Goal: Information Seeking & Learning: Learn about a topic

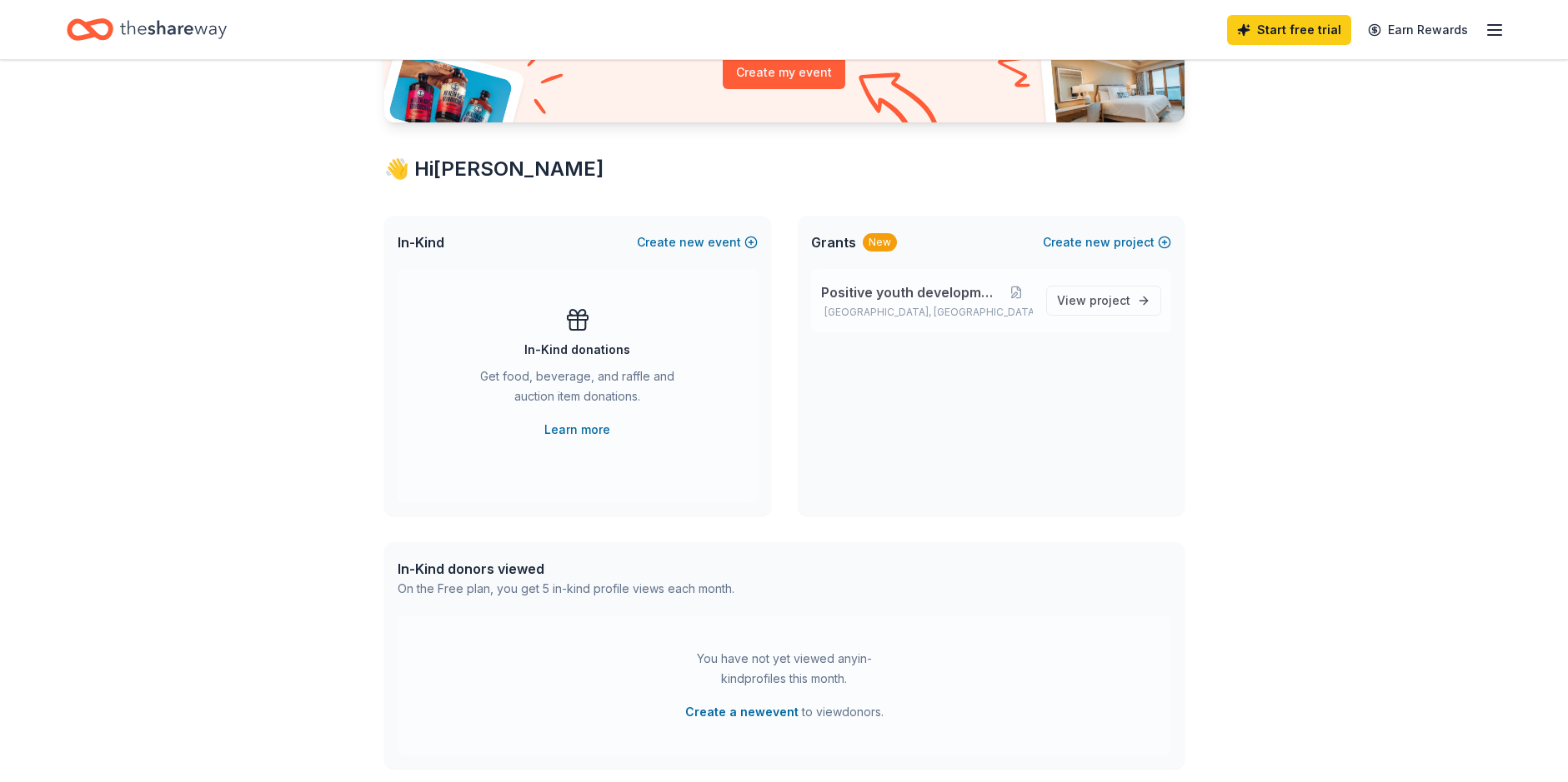
scroll to position [205, 0]
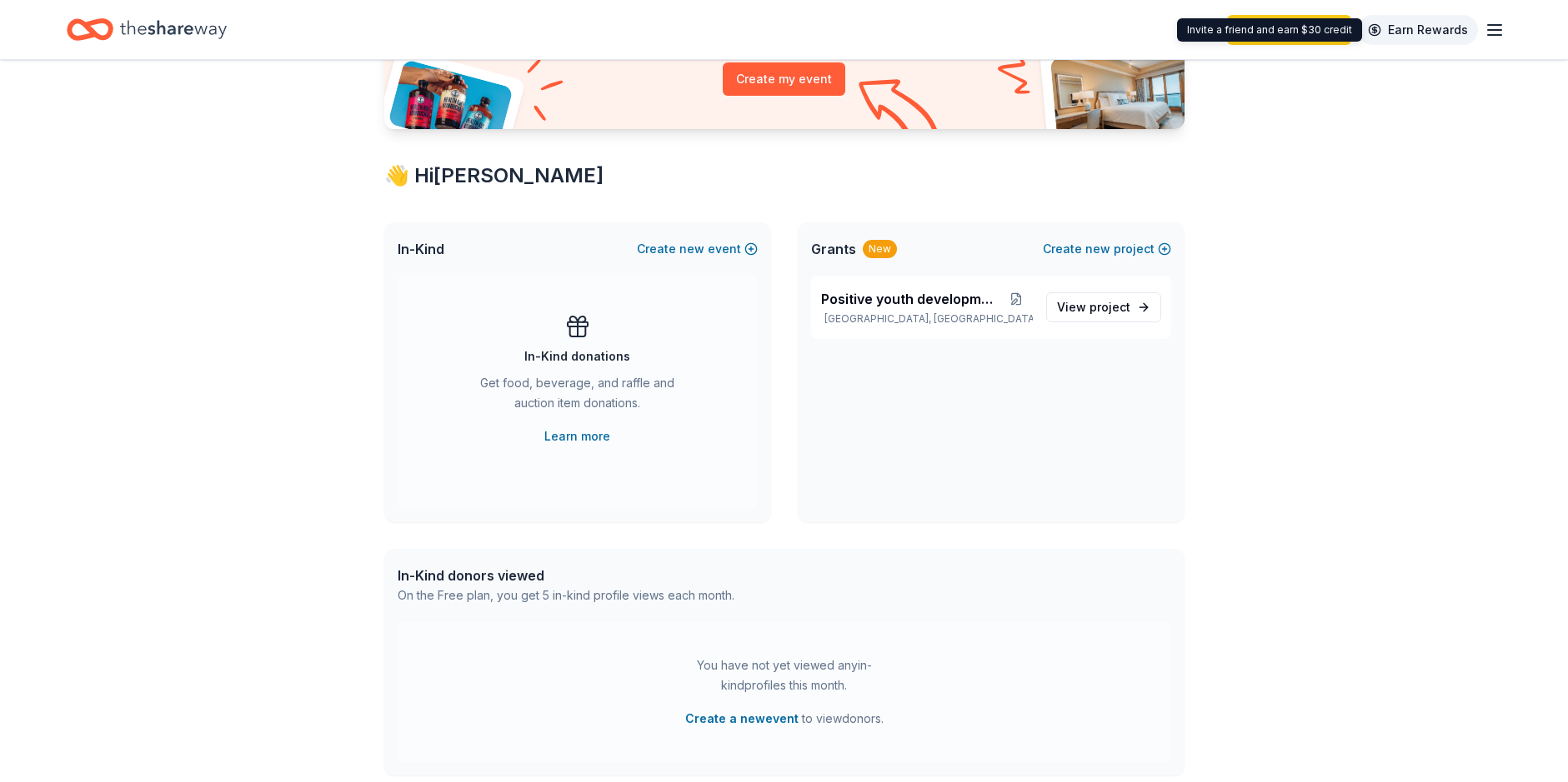
click at [1442, 23] on link "Earn Rewards" at bounding box center [1418, 30] width 120 height 30
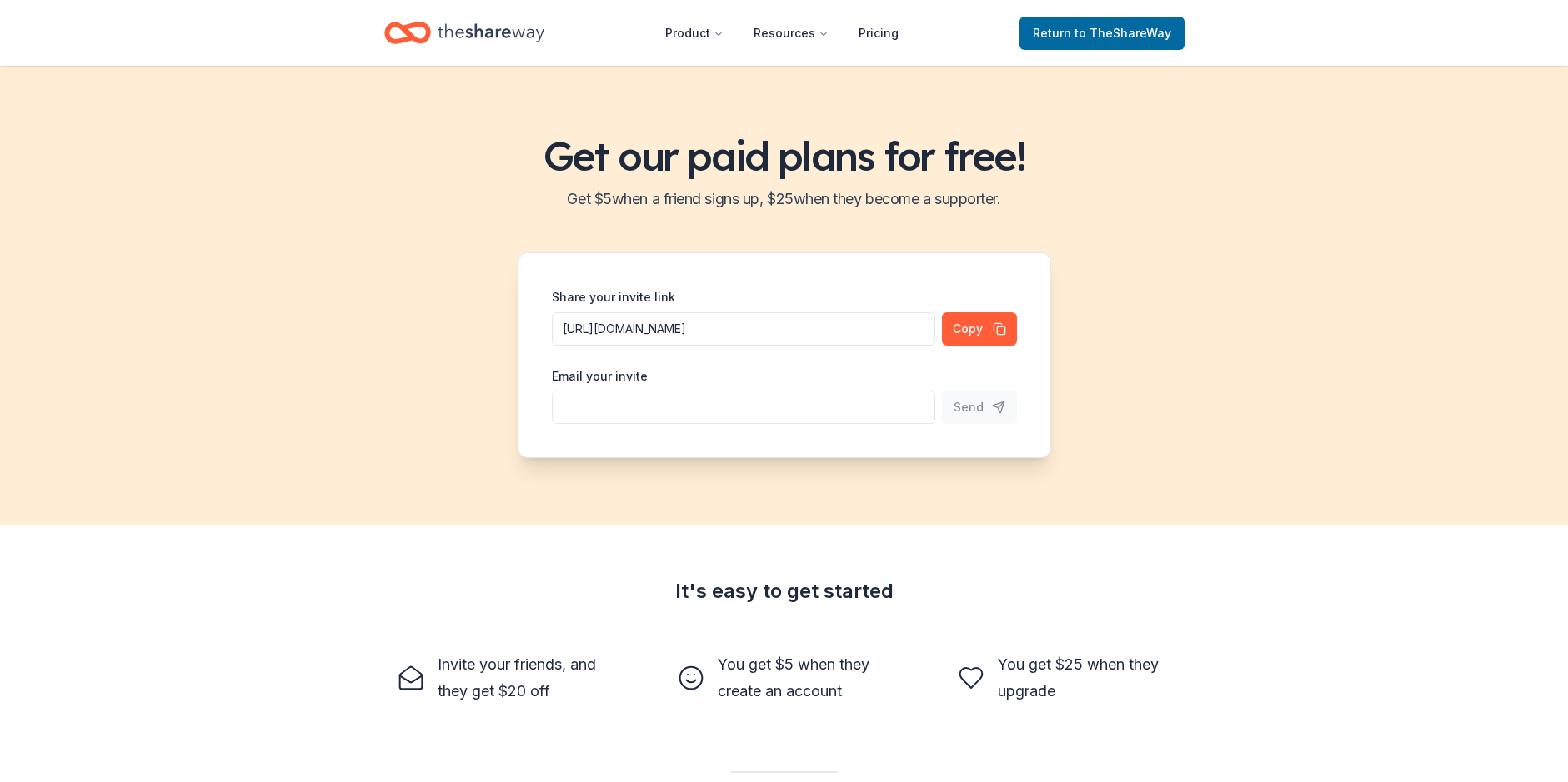
click at [1487, 29] on header "Product Resources Pricing Return to TheShareWay" at bounding box center [784, 33] width 1568 height 66
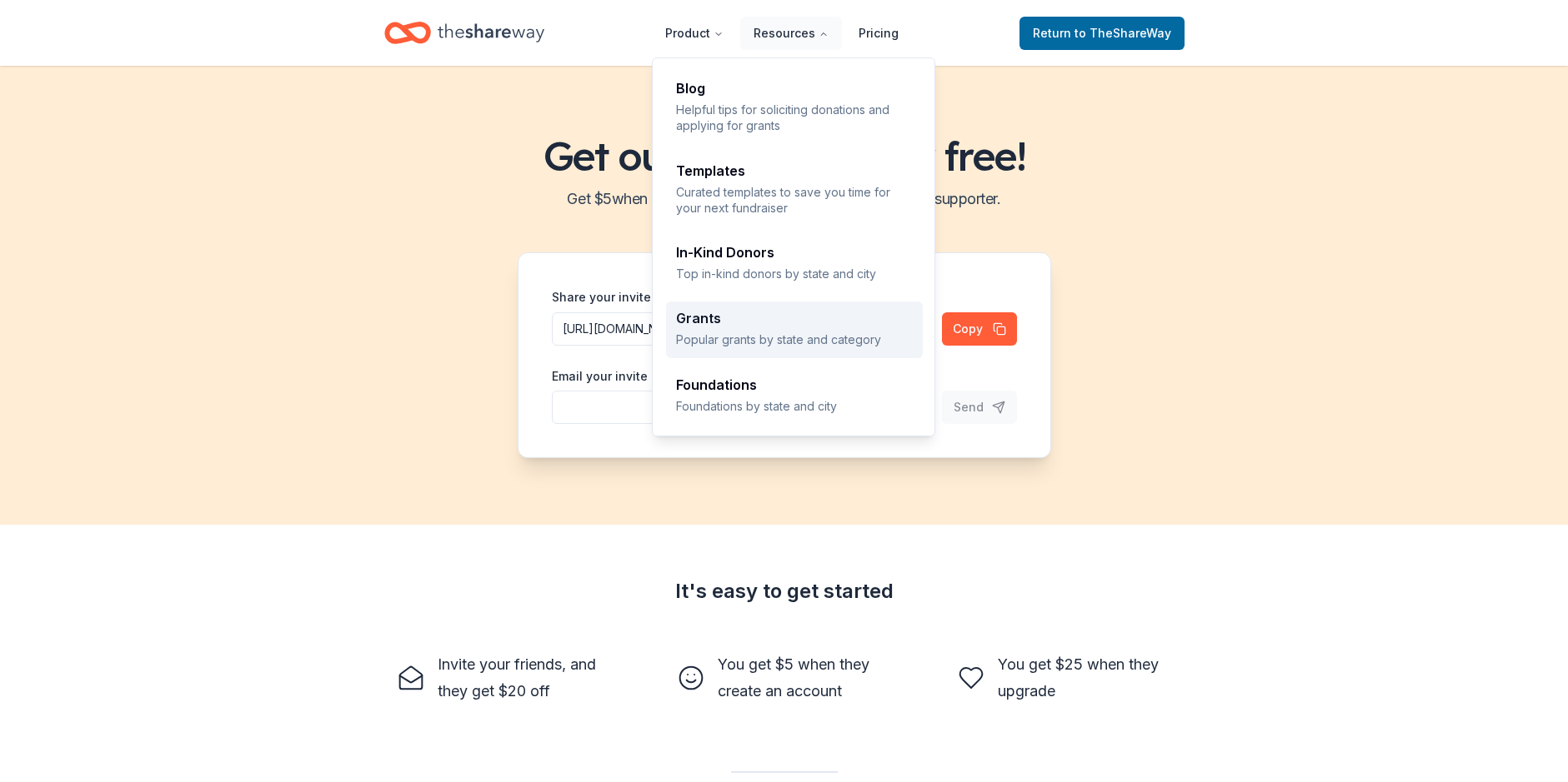
click at [698, 314] on div "Grants" at bounding box center [793, 319] width 236 height 14
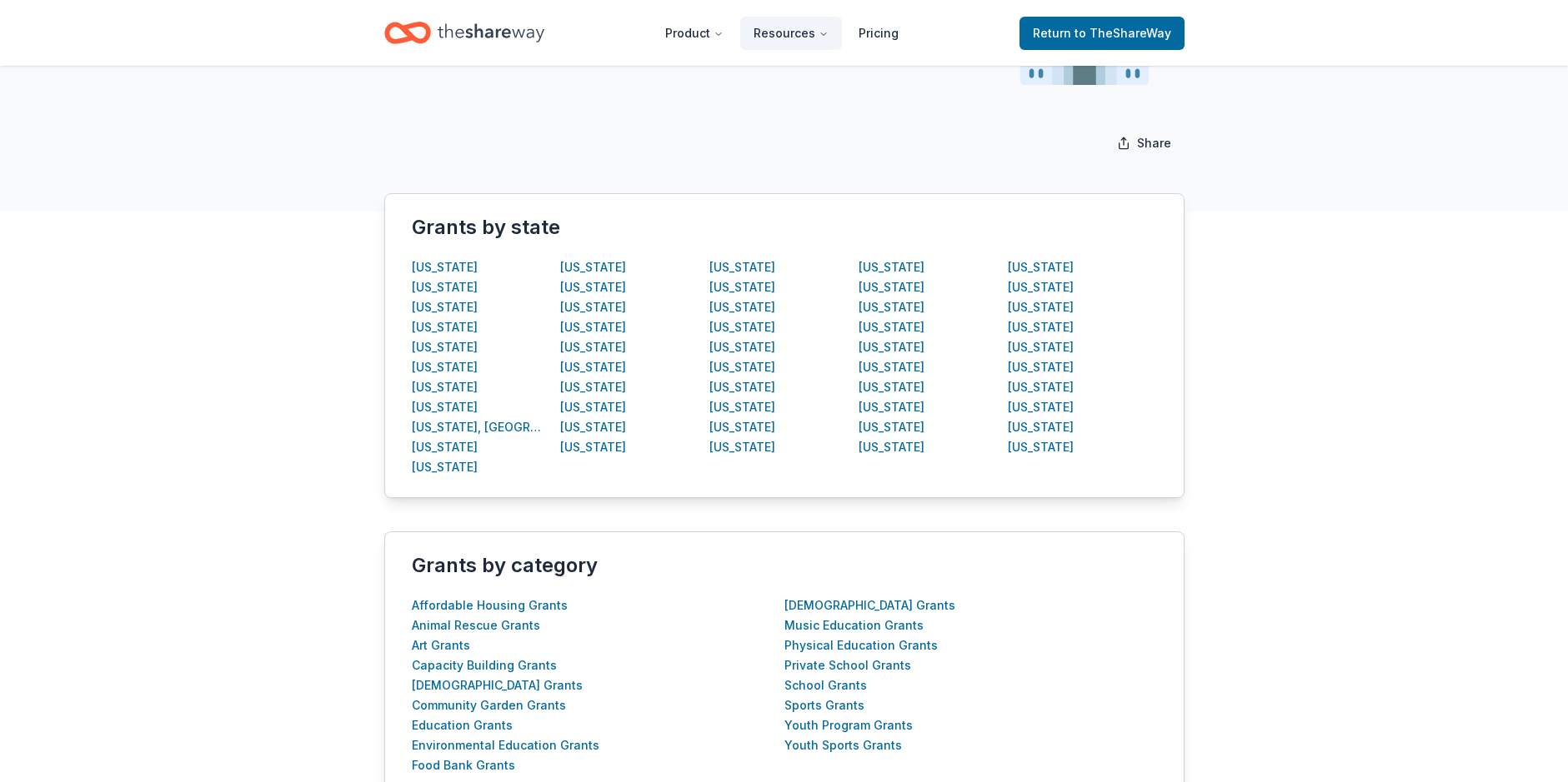
scroll to position [250, 0]
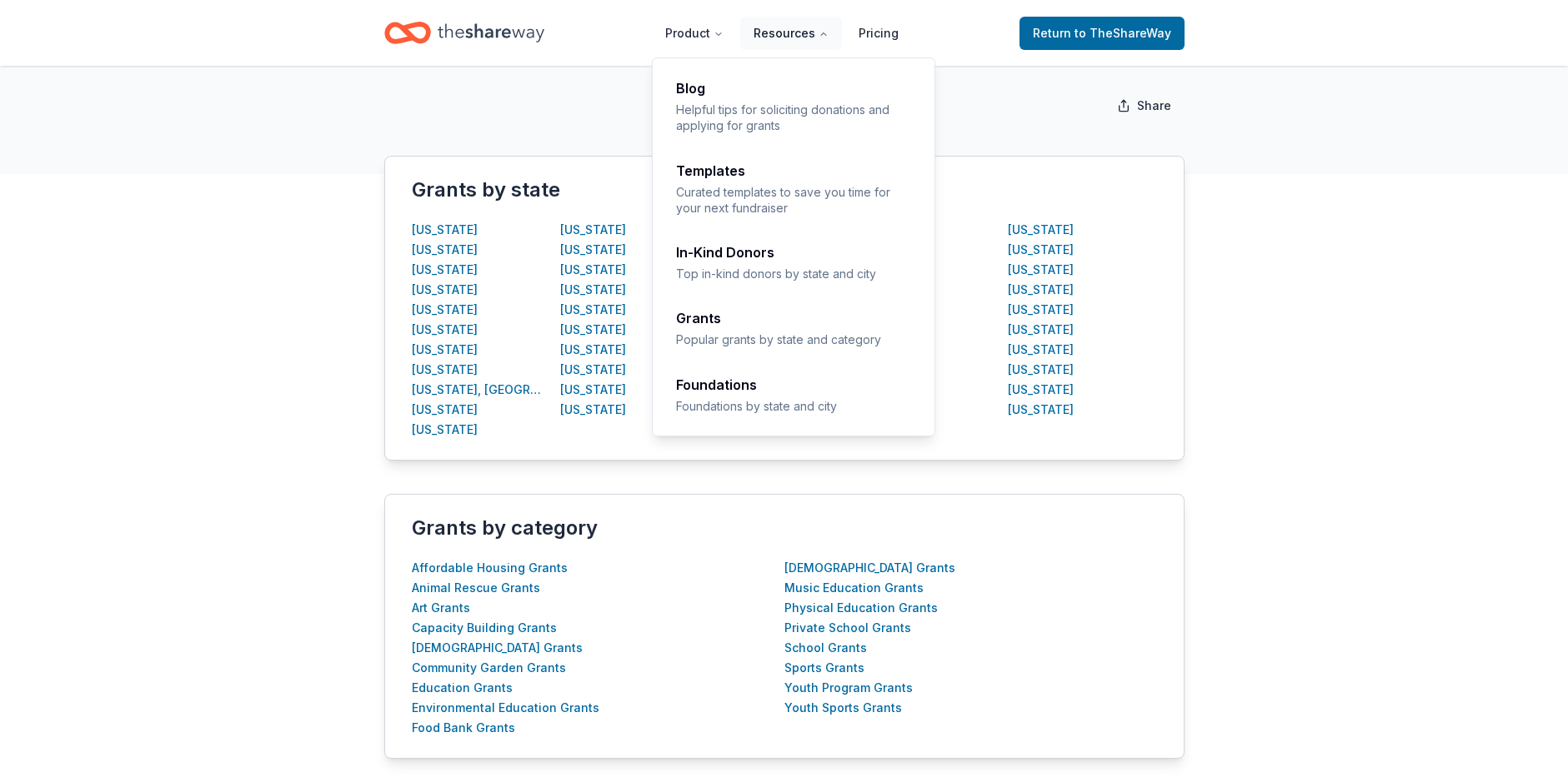
click at [790, 29] on button "Resources" at bounding box center [791, 33] width 102 height 33
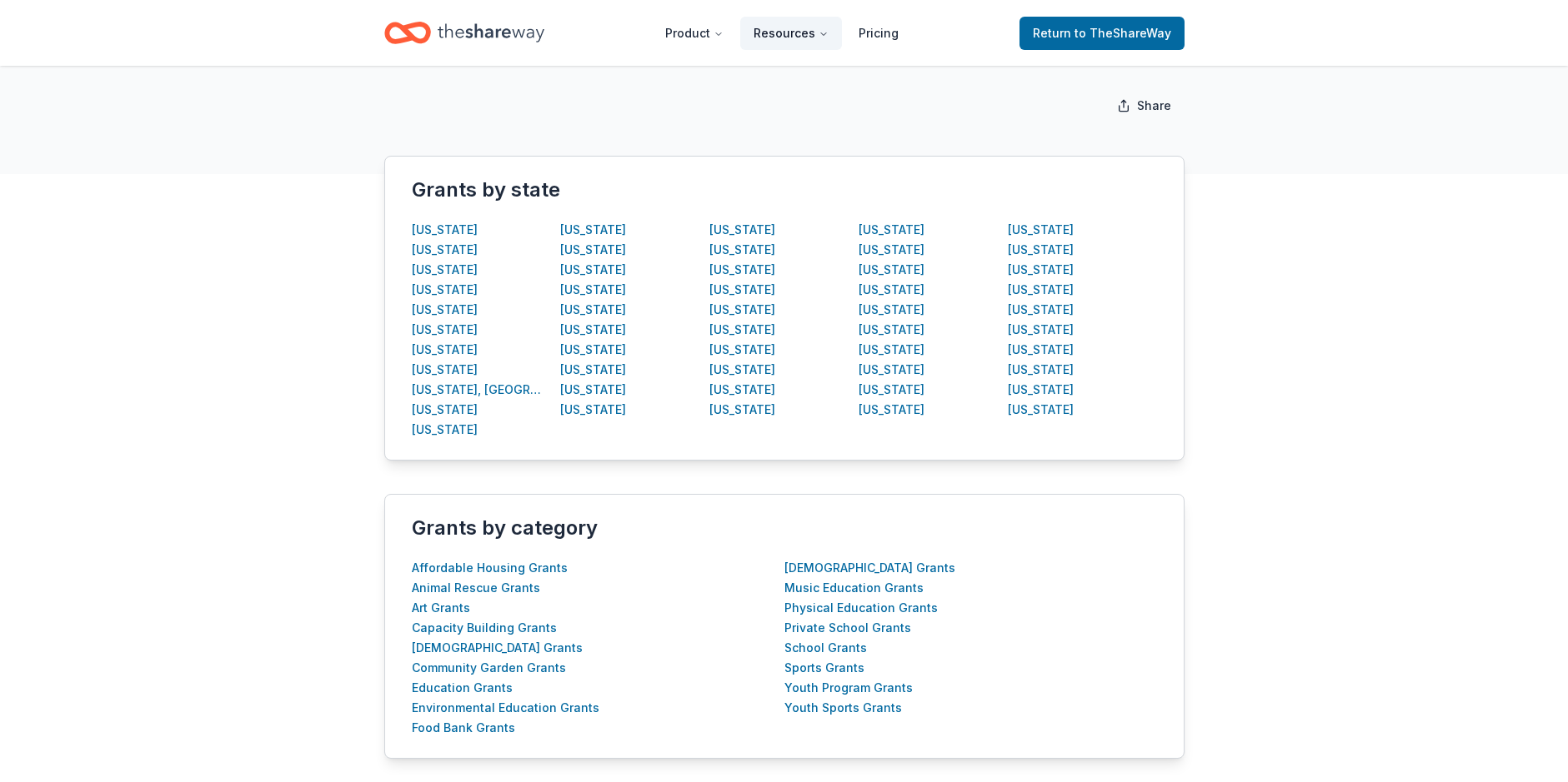
click at [790, 29] on button "Resources" at bounding box center [791, 33] width 102 height 33
click at [883, 37] on link "Pricing" at bounding box center [878, 33] width 67 height 33
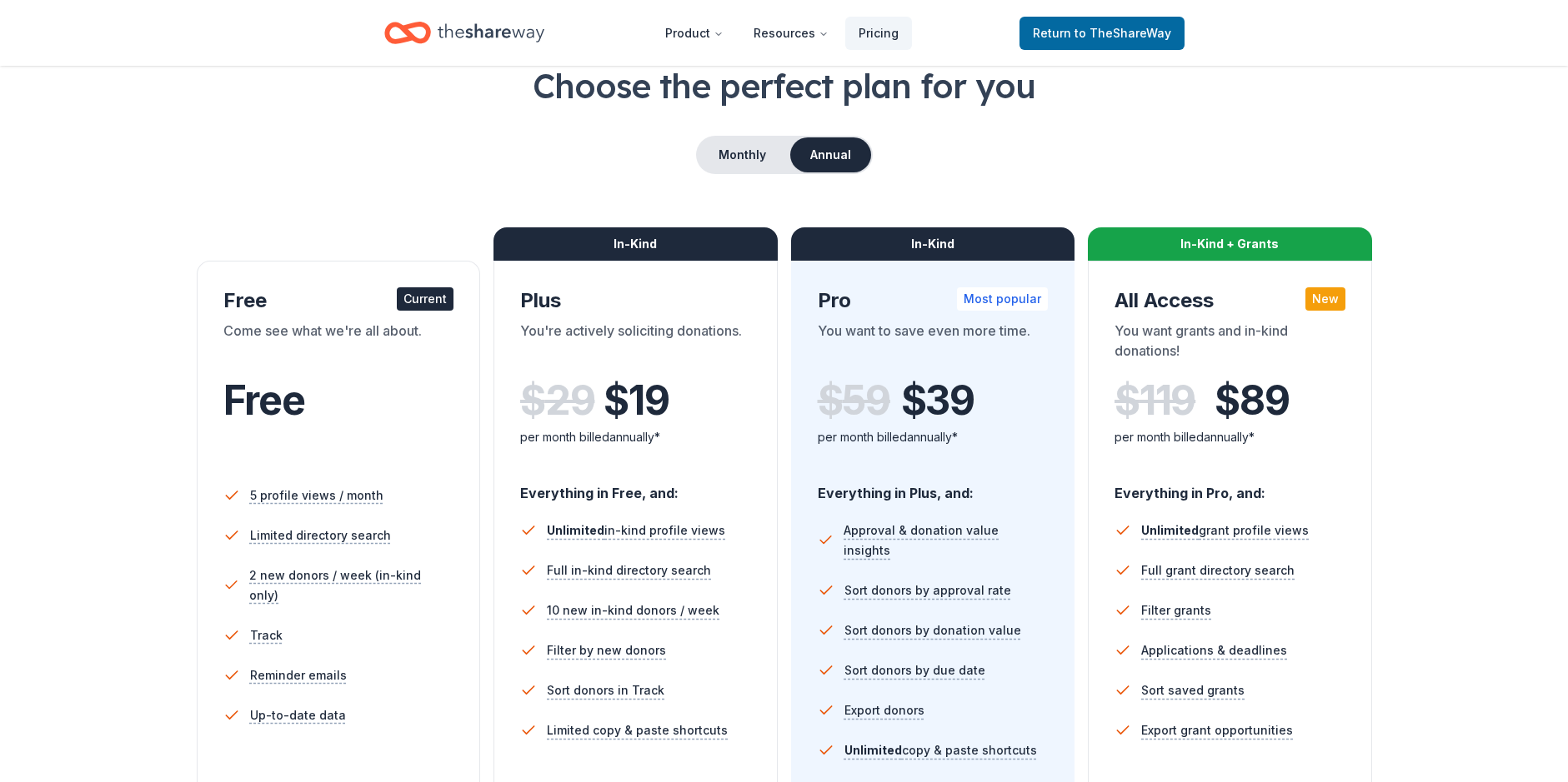
scroll to position [250, 0]
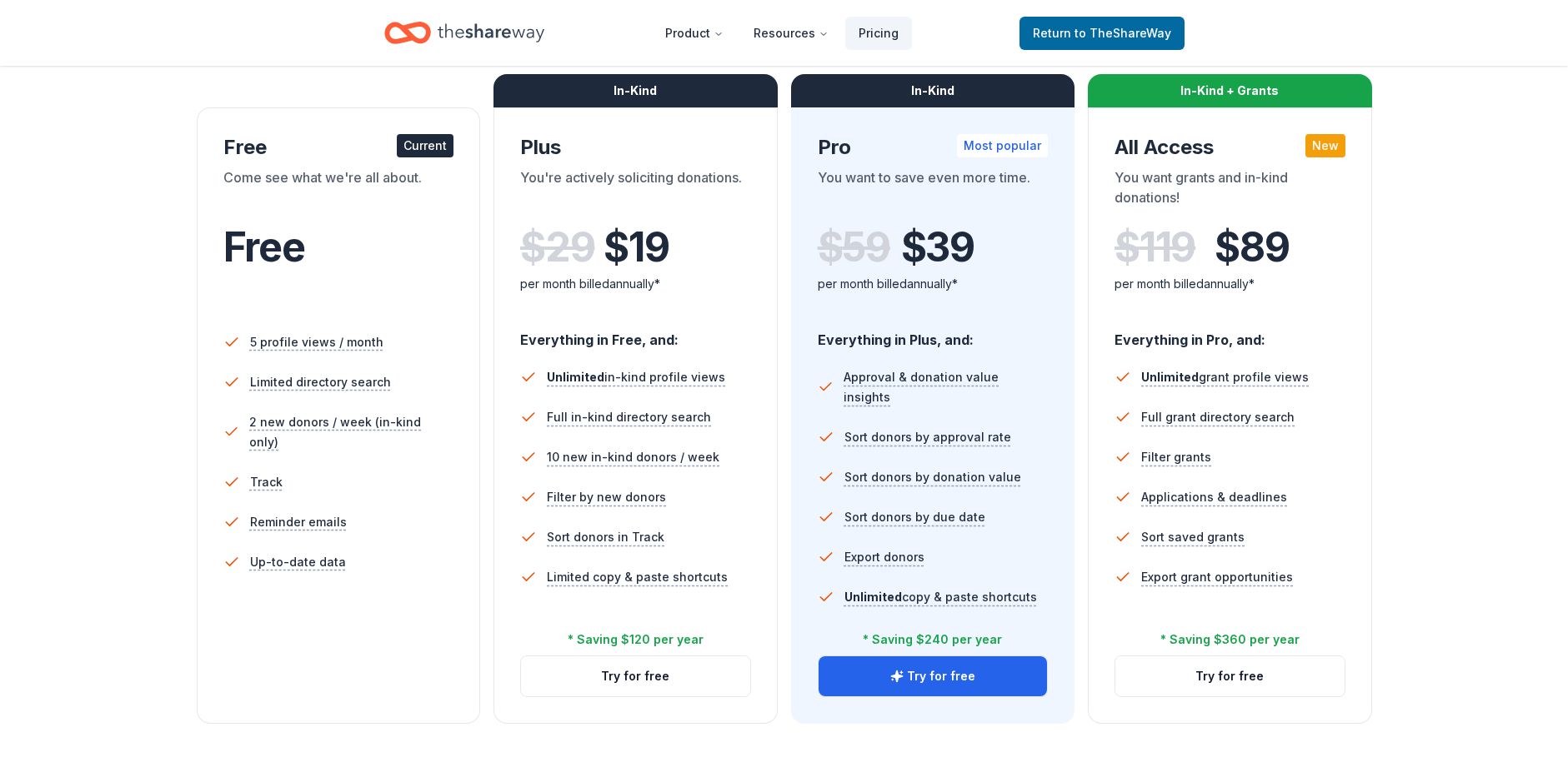
drag, startPoint x: 948, startPoint y: 677, endPoint x: 946, endPoint y: 747, distance: 70.0
click at [946, 747] on div "Choose the perfect plan for you Monthly Annual Free Current Come see what we're…" at bounding box center [784, 456] width 1568 height 1093
click at [1220, 679] on button "Try for free" at bounding box center [1230, 676] width 229 height 40
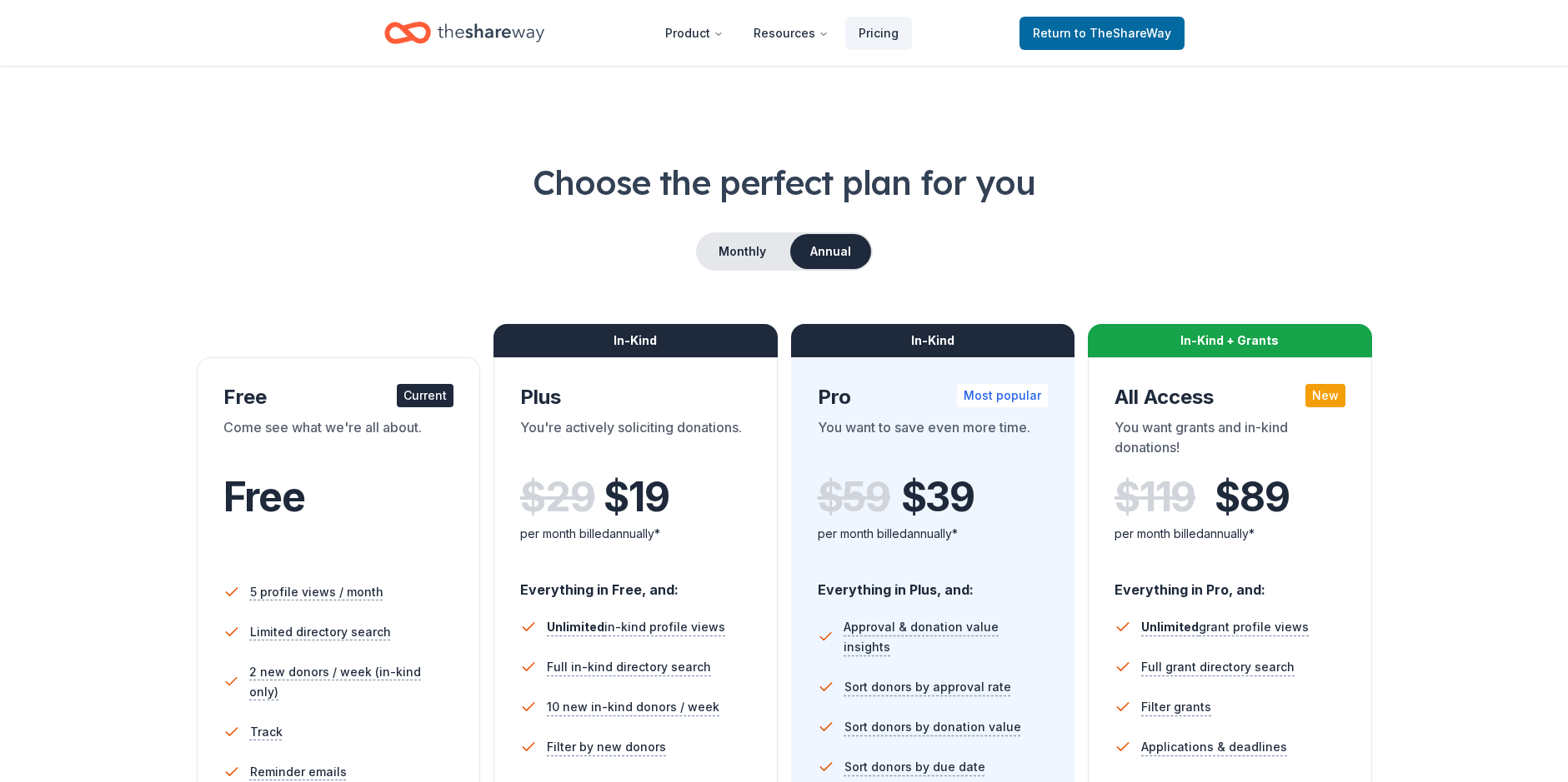
scroll to position [240, 0]
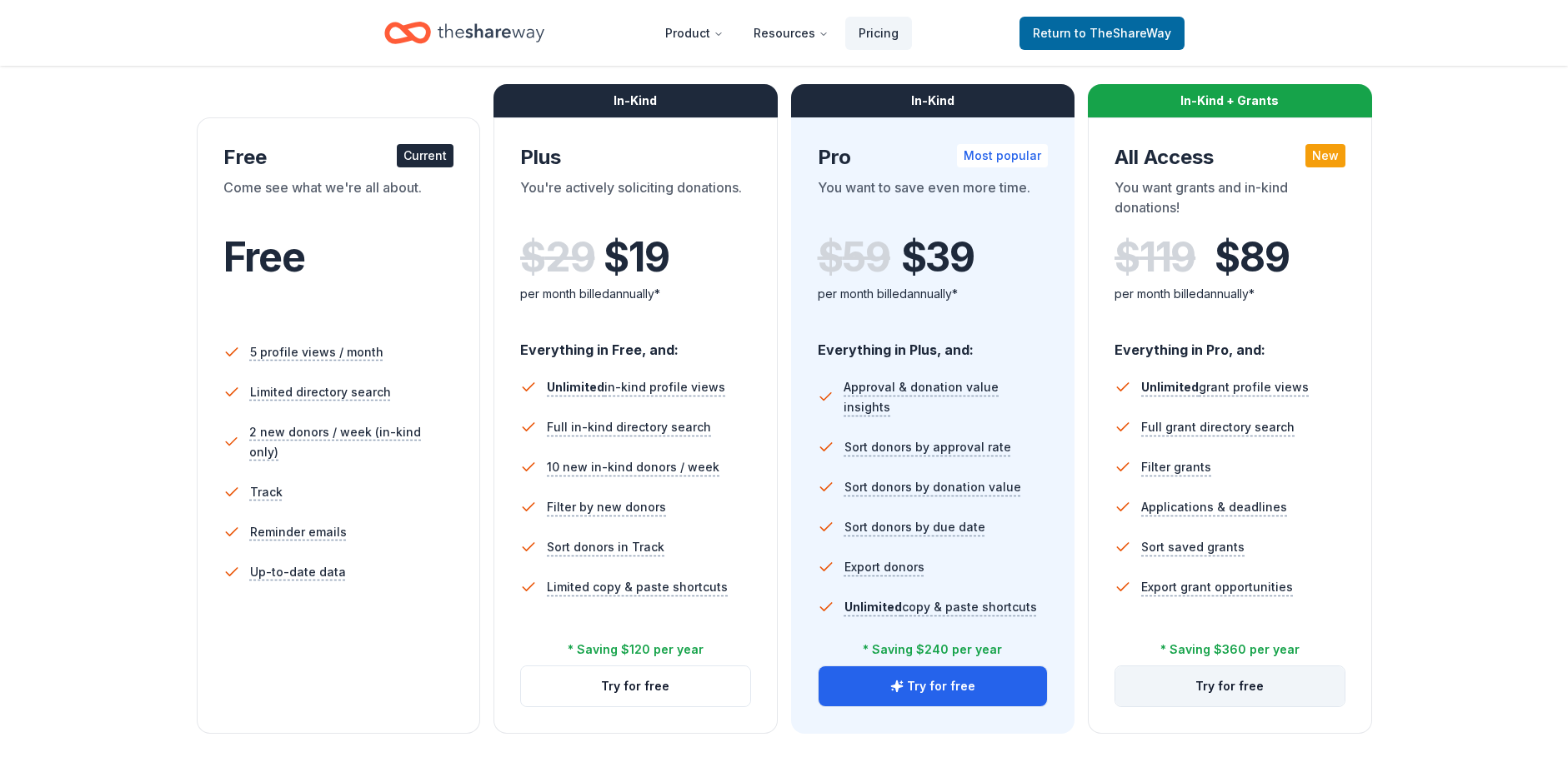
click at [1230, 682] on button "Try for free" at bounding box center [1230, 686] width 229 height 40
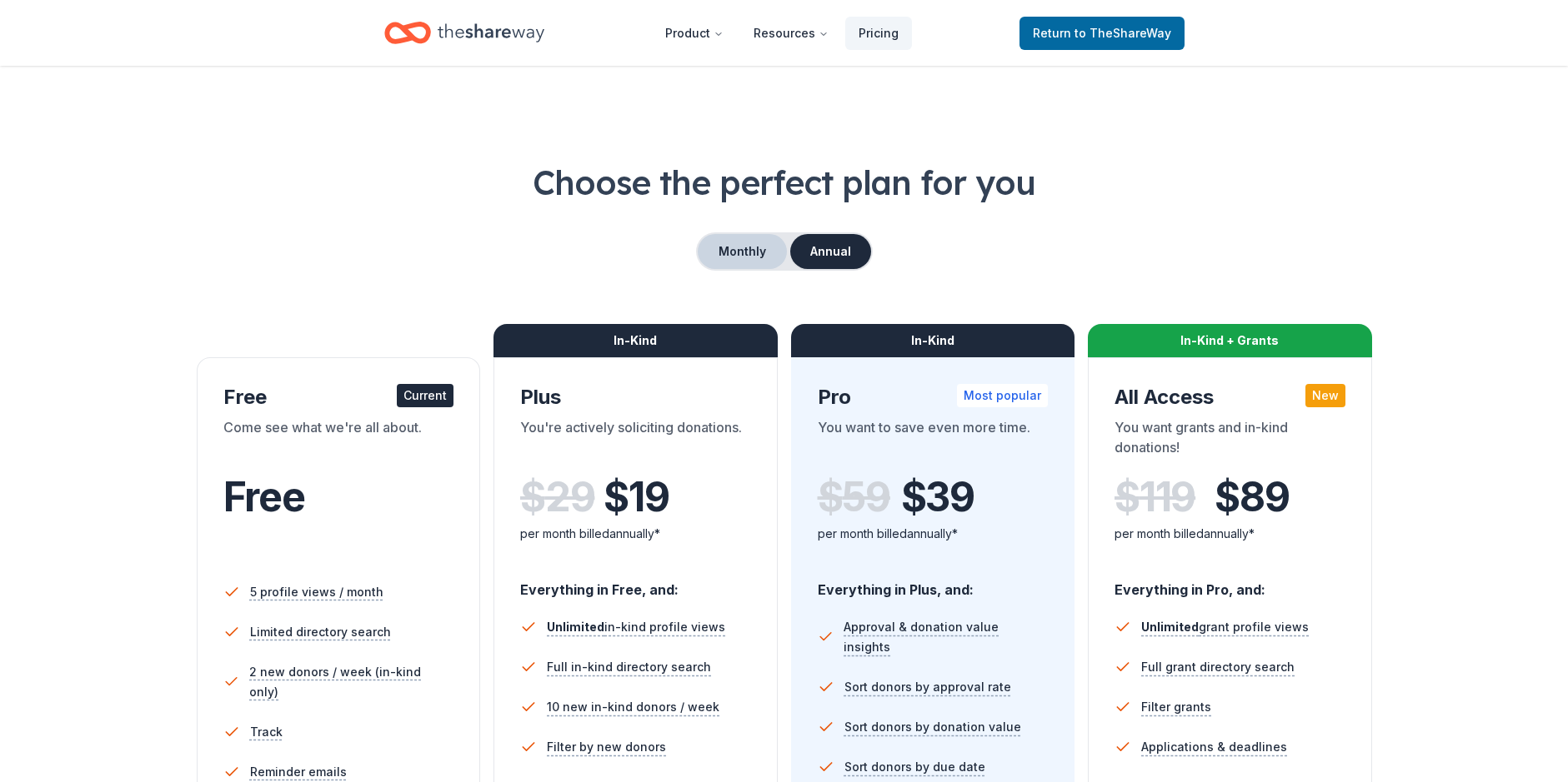
click at [752, 250] on button "Monthly" at bounding box center [742, 251] width 89 height 35
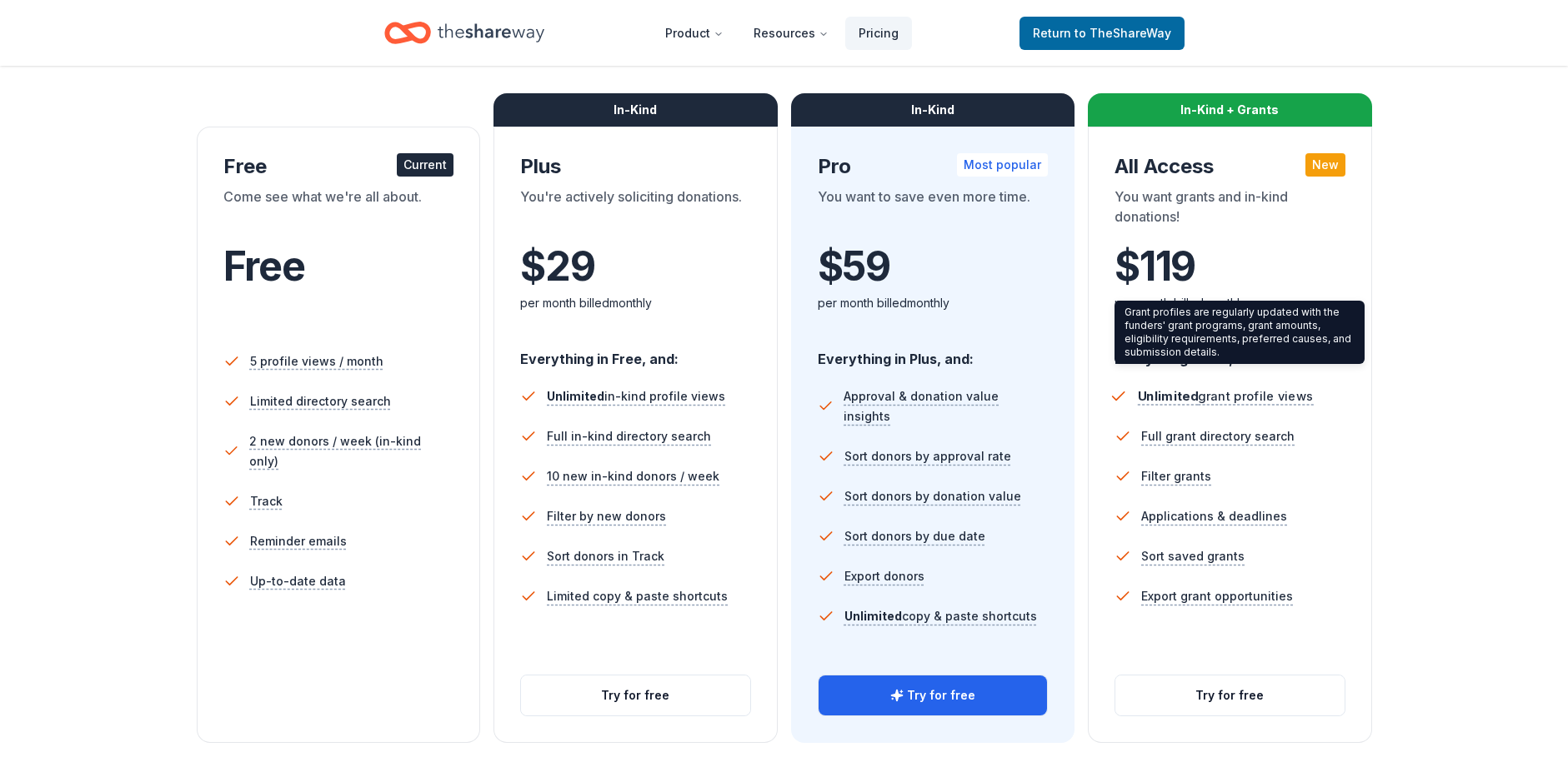
scroll to position [250, 0]
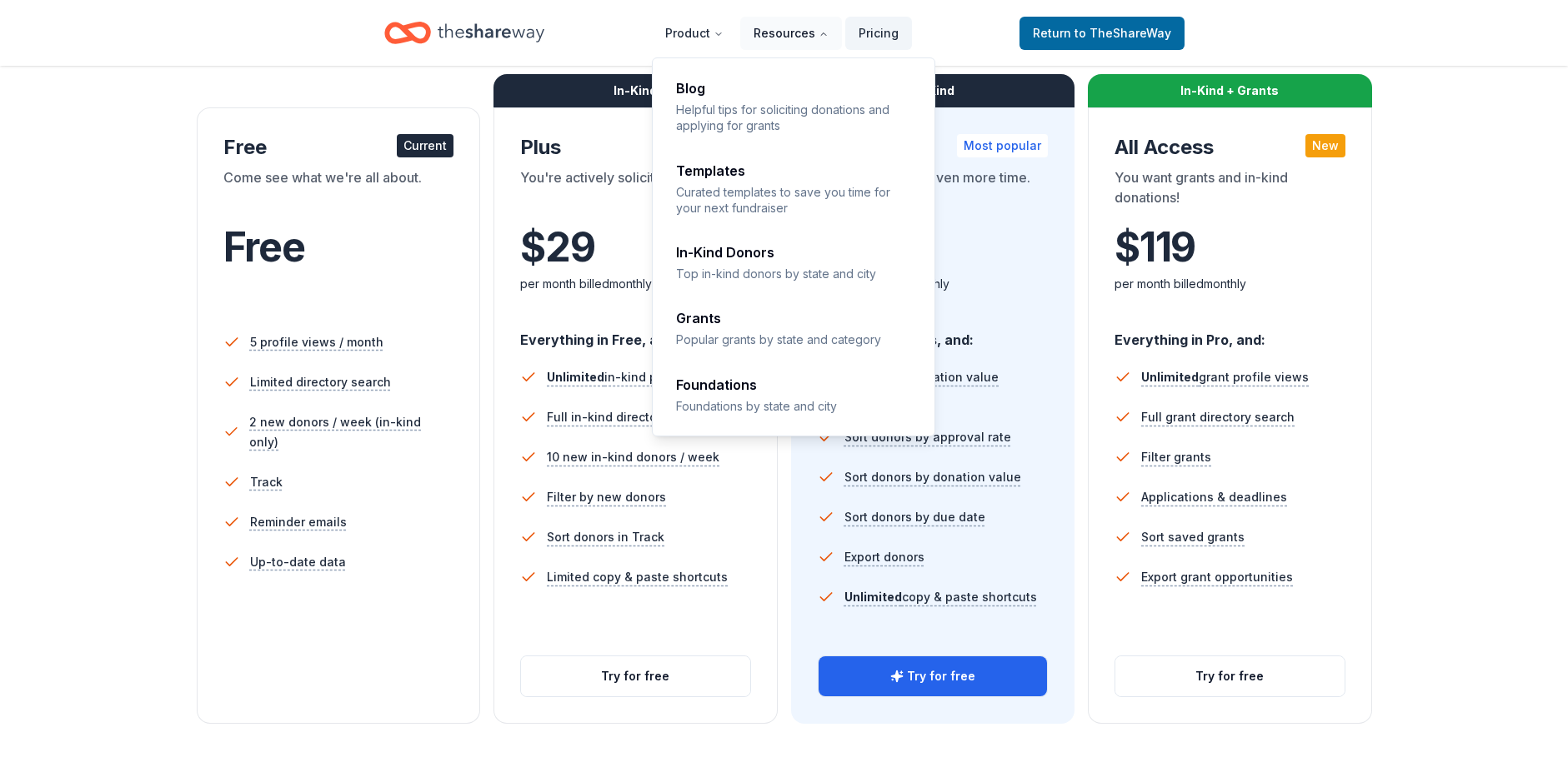
click at [791, 29] on button "Resources" at bounding box center [791, 33] width 102 height 33
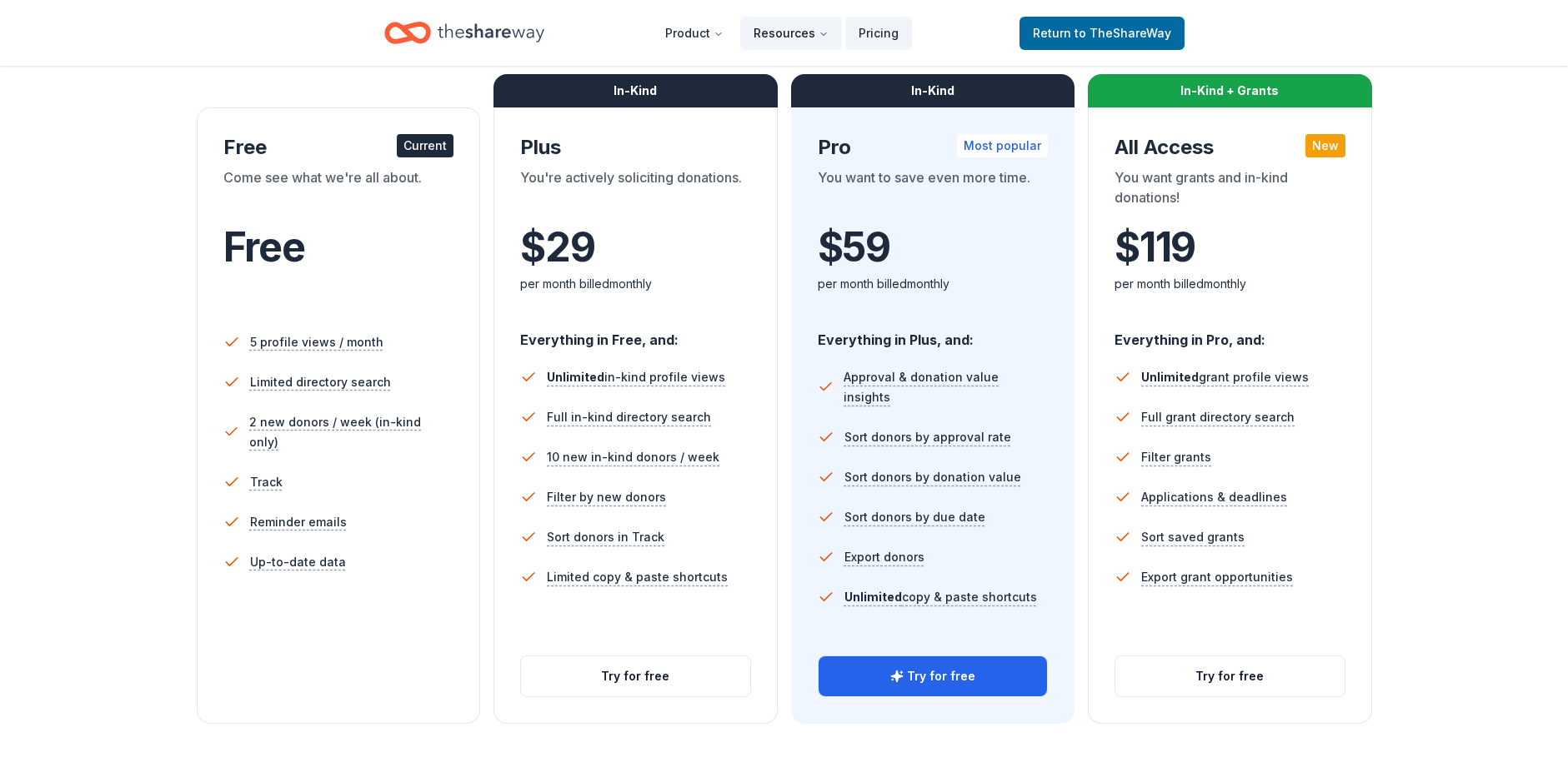
click at [788, 27] on button "Resources" at bounding box center [791, 33] width 102 height 33
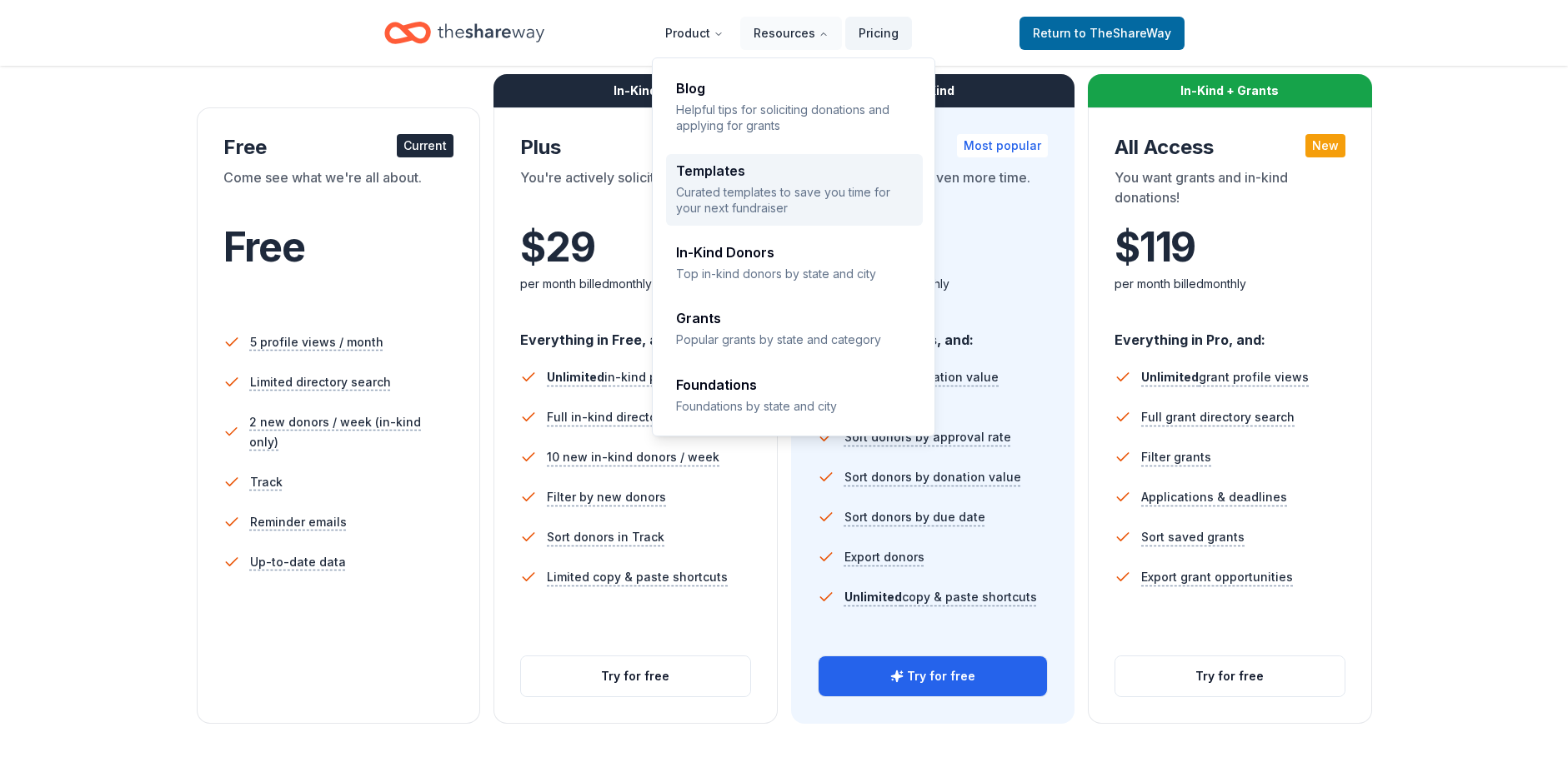
click at [718, 164] on div "Templates" at bounding box center [793, 171] width 236 height 14
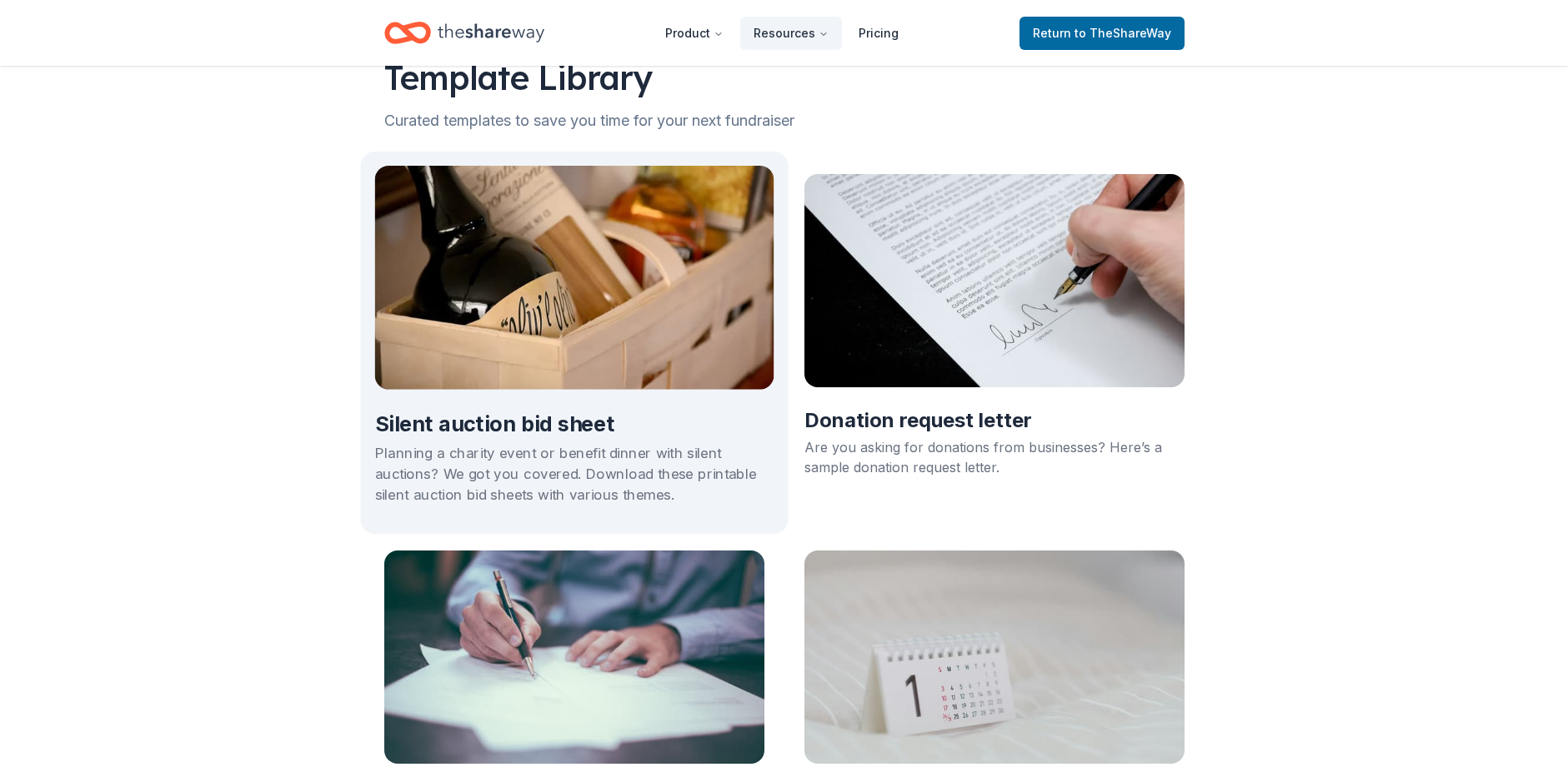
scroll to position [167, 0]
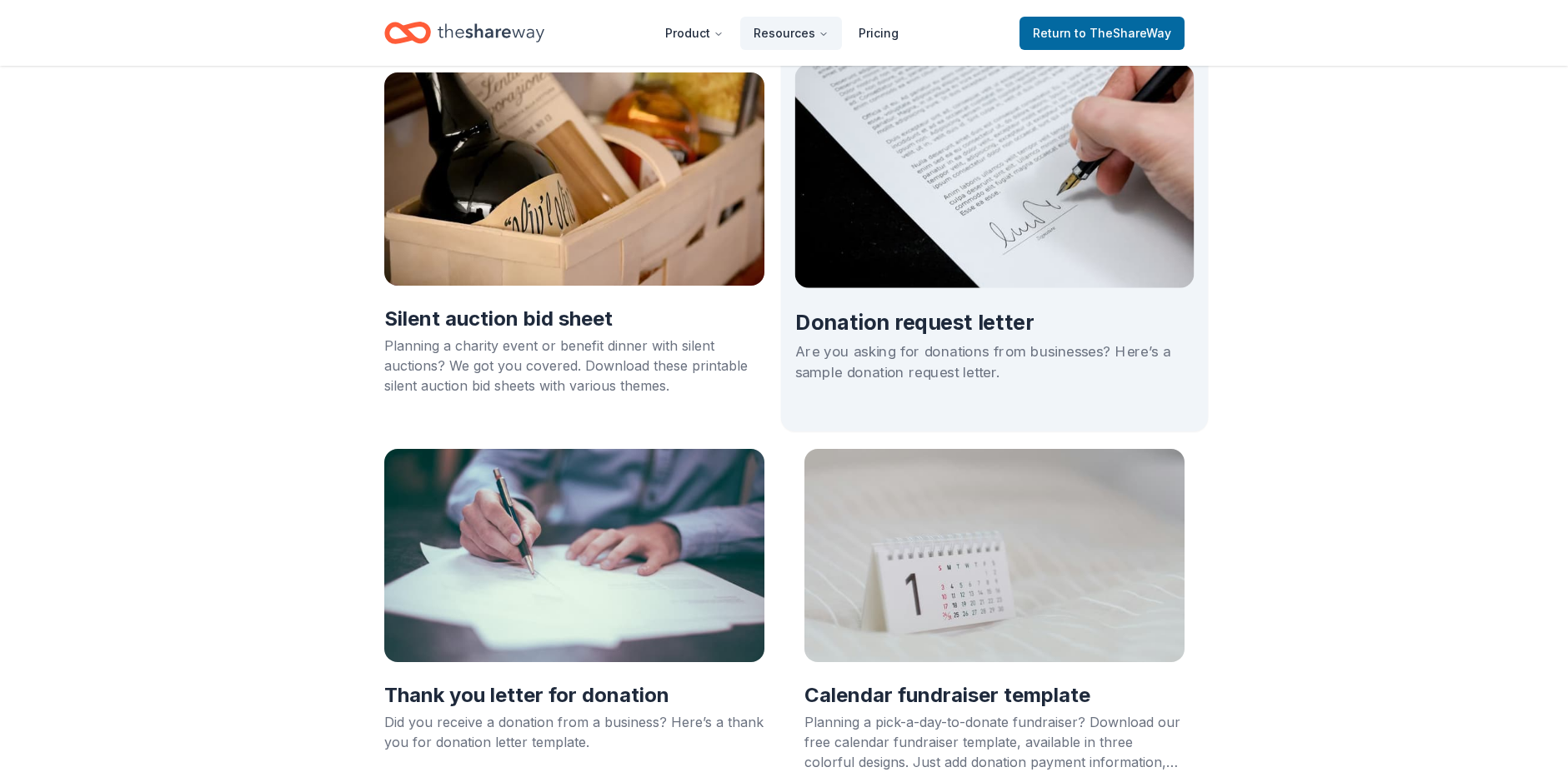
click at [872, 324] on h2 "Donation request letter" at bounding box center [993, 323] width 399 height 28
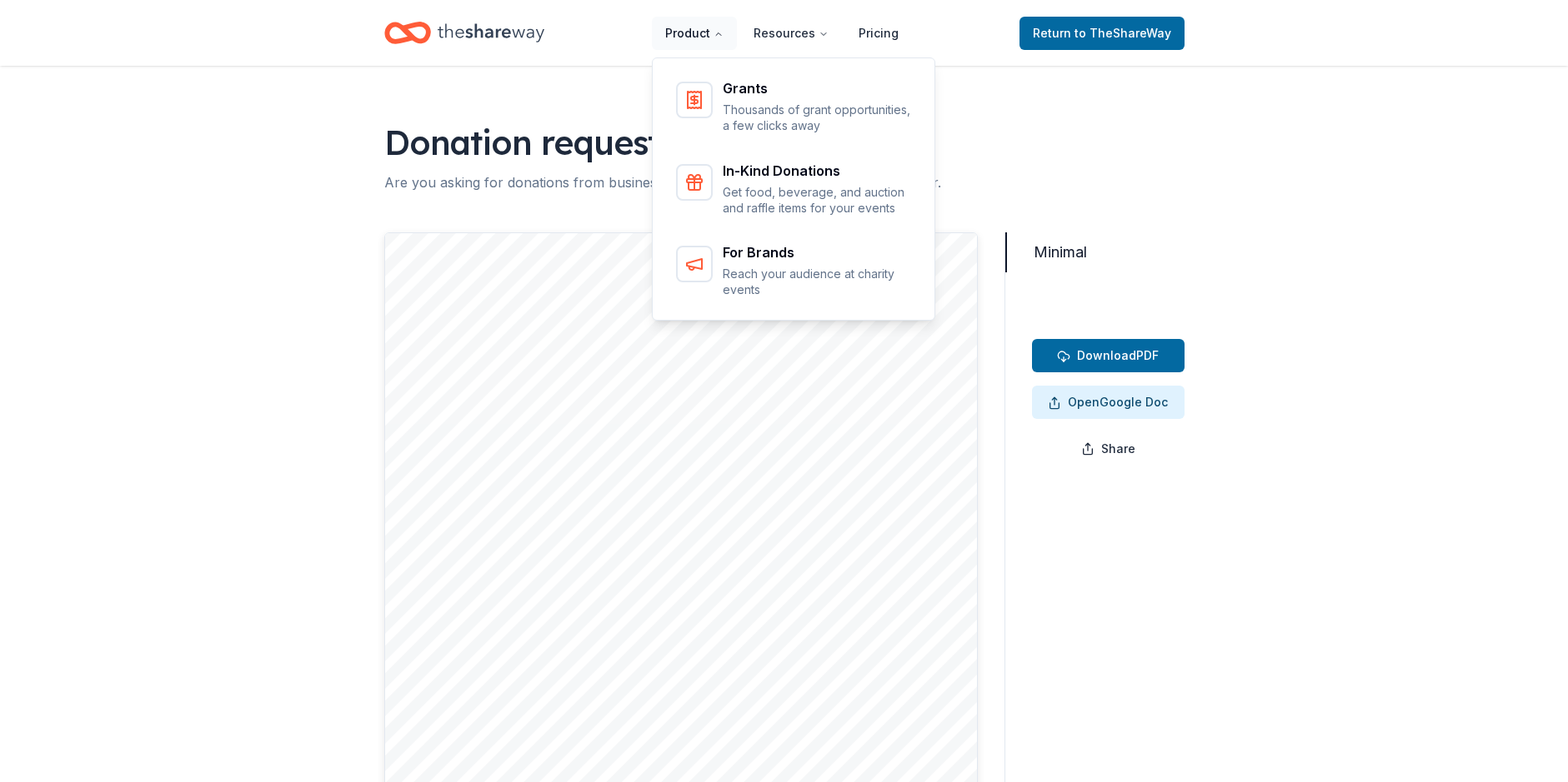
click at [714, 33] on button "Product" at bounding box center [694, 33] width 85 height 33
drag, startPoint x: 703, startPoint y: 30, endPoint x: 703, endPoint y: 38, distance: 8.0
click at [703, 31] on button "Product" at bounding box center [694, 33] width 85 height 33
click at [742, 93] on div "Grants" at bounding box center [818, 88] width 190 height 14
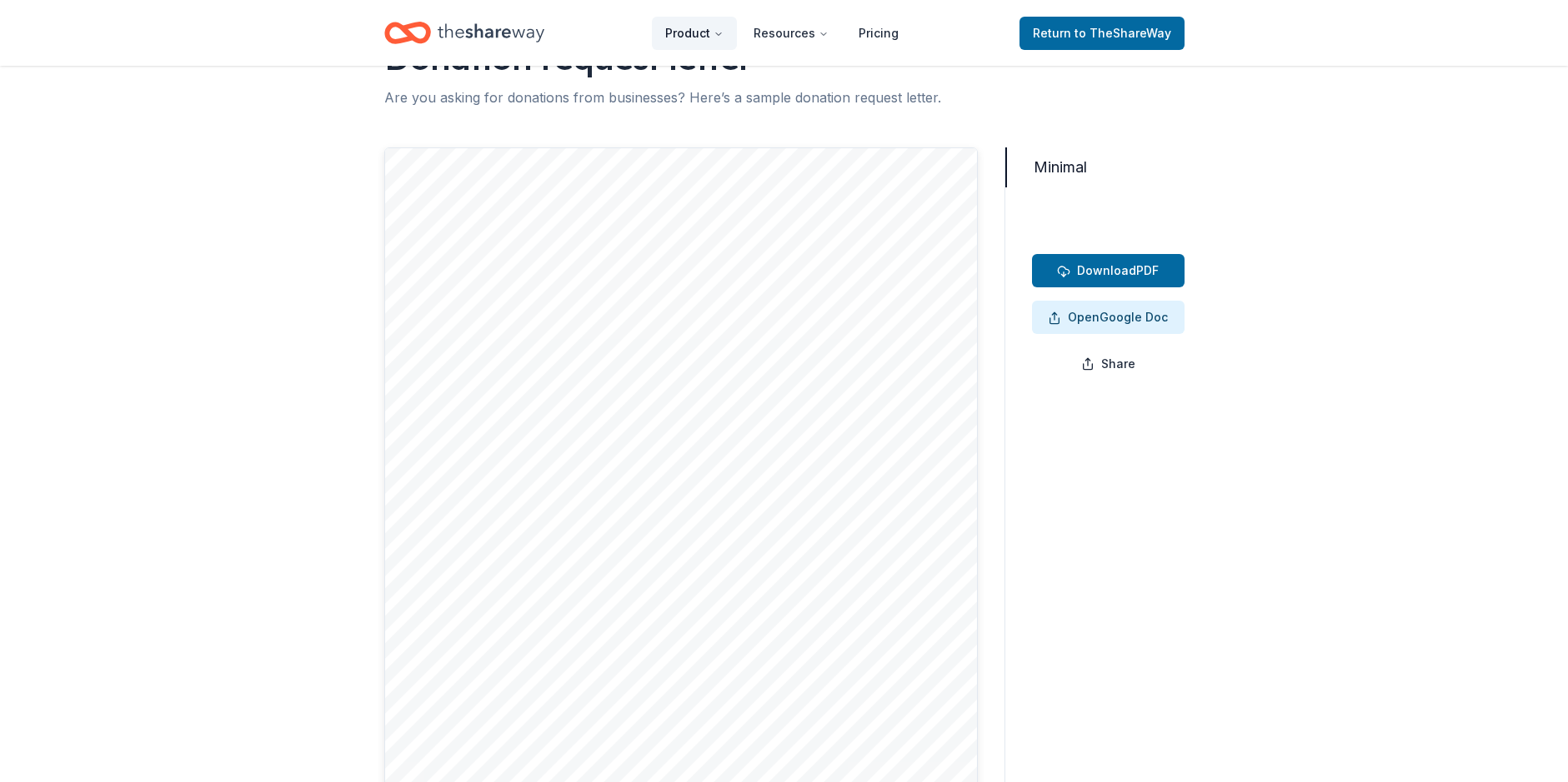
scroll to position [390, 0]
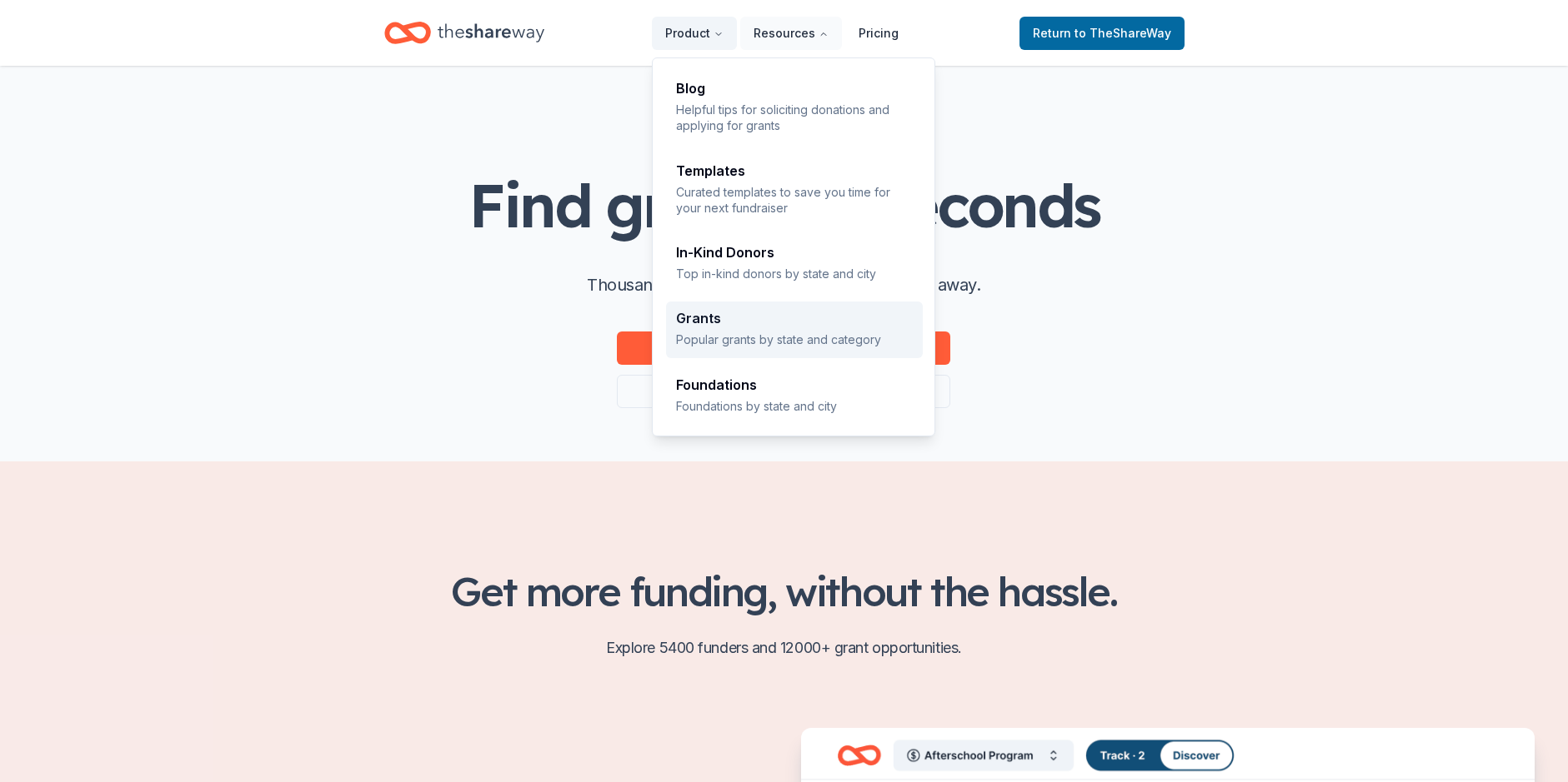
click at [703, 313] on div "Grants" at bounding box center [793, 319] width 236 height 14
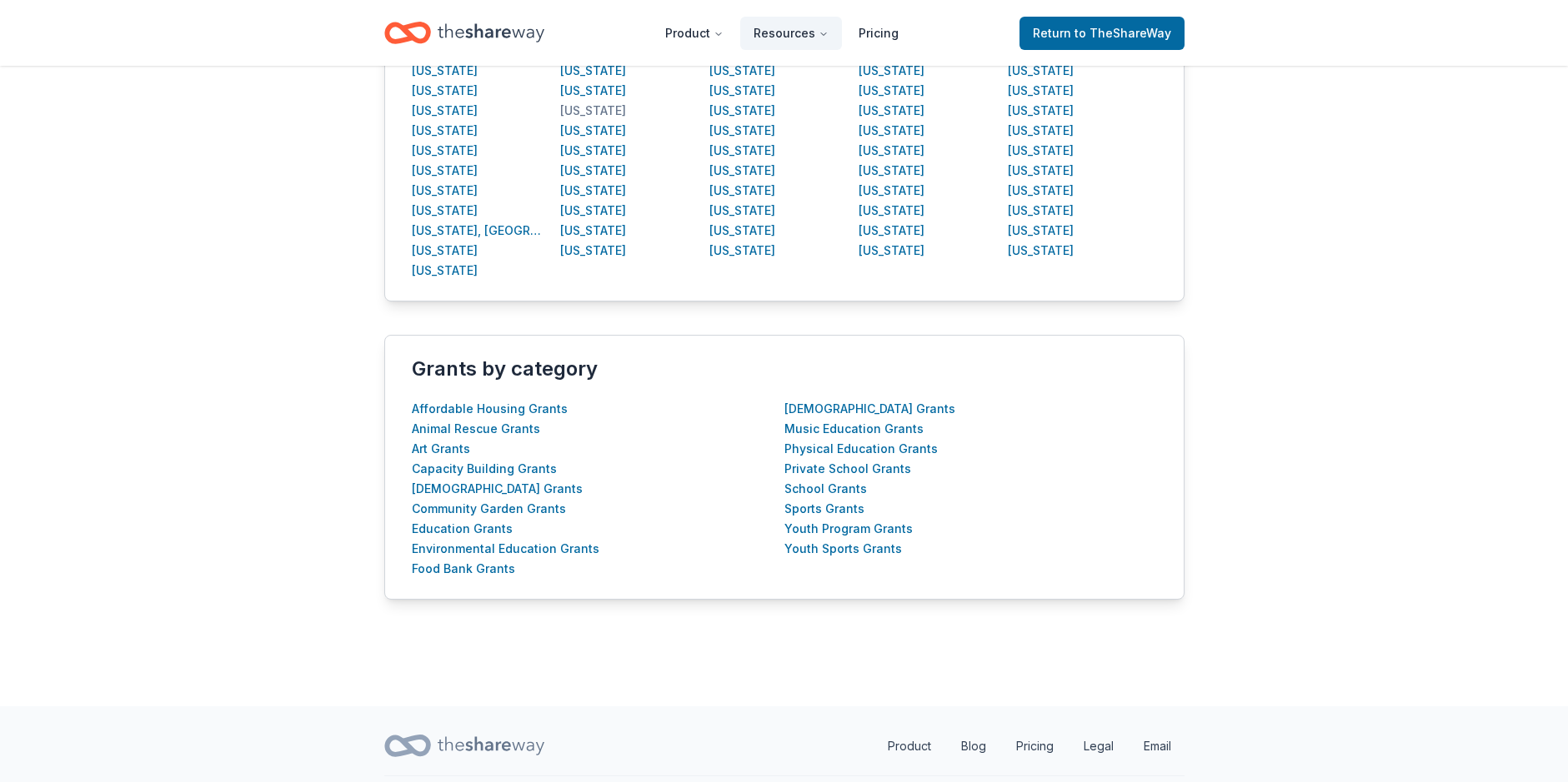
scroll to position [370, 0]
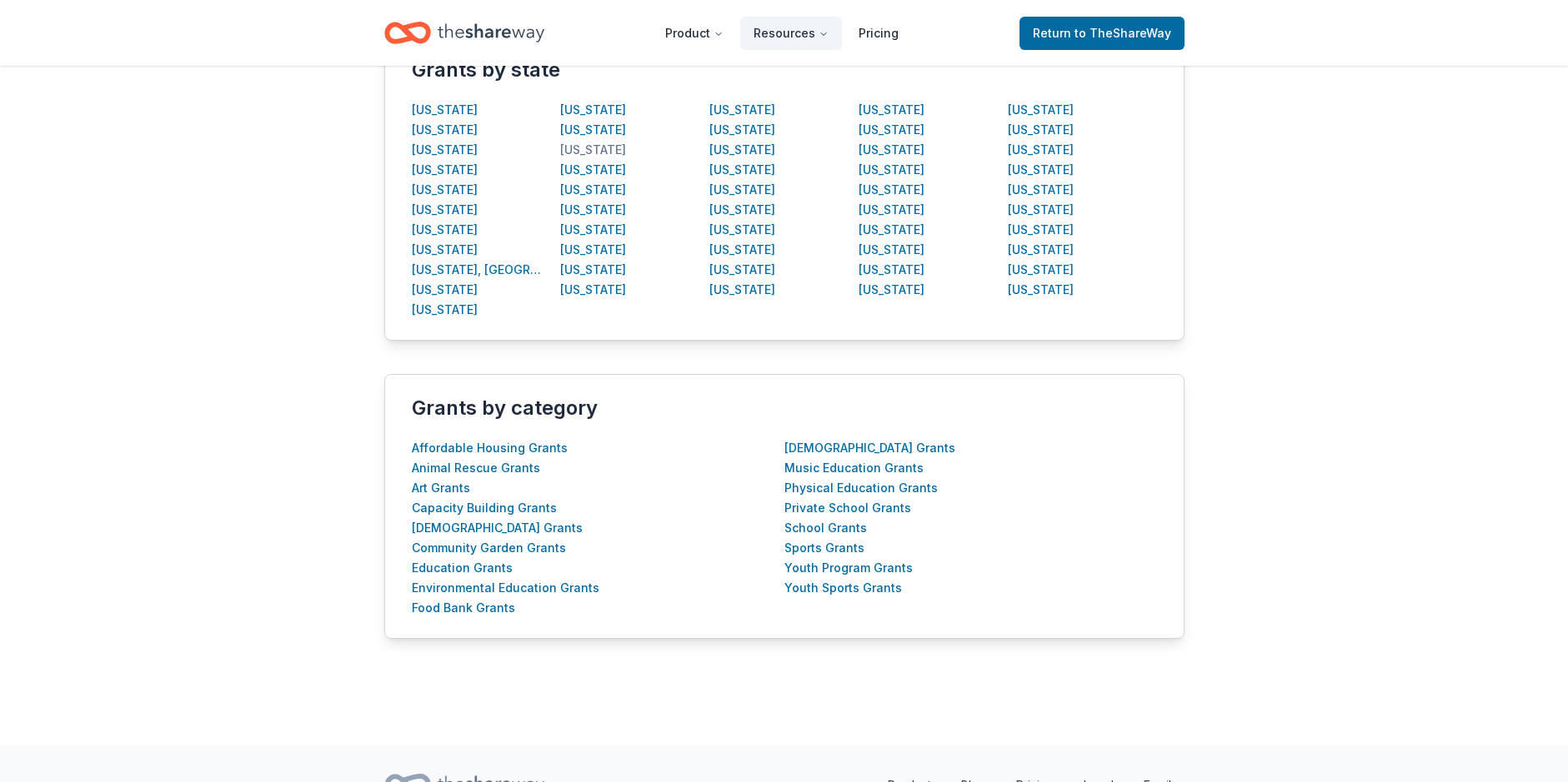
click at [581, 147] on div "[US_STATE]" at bounding box center [593, 150] width 66 height 20
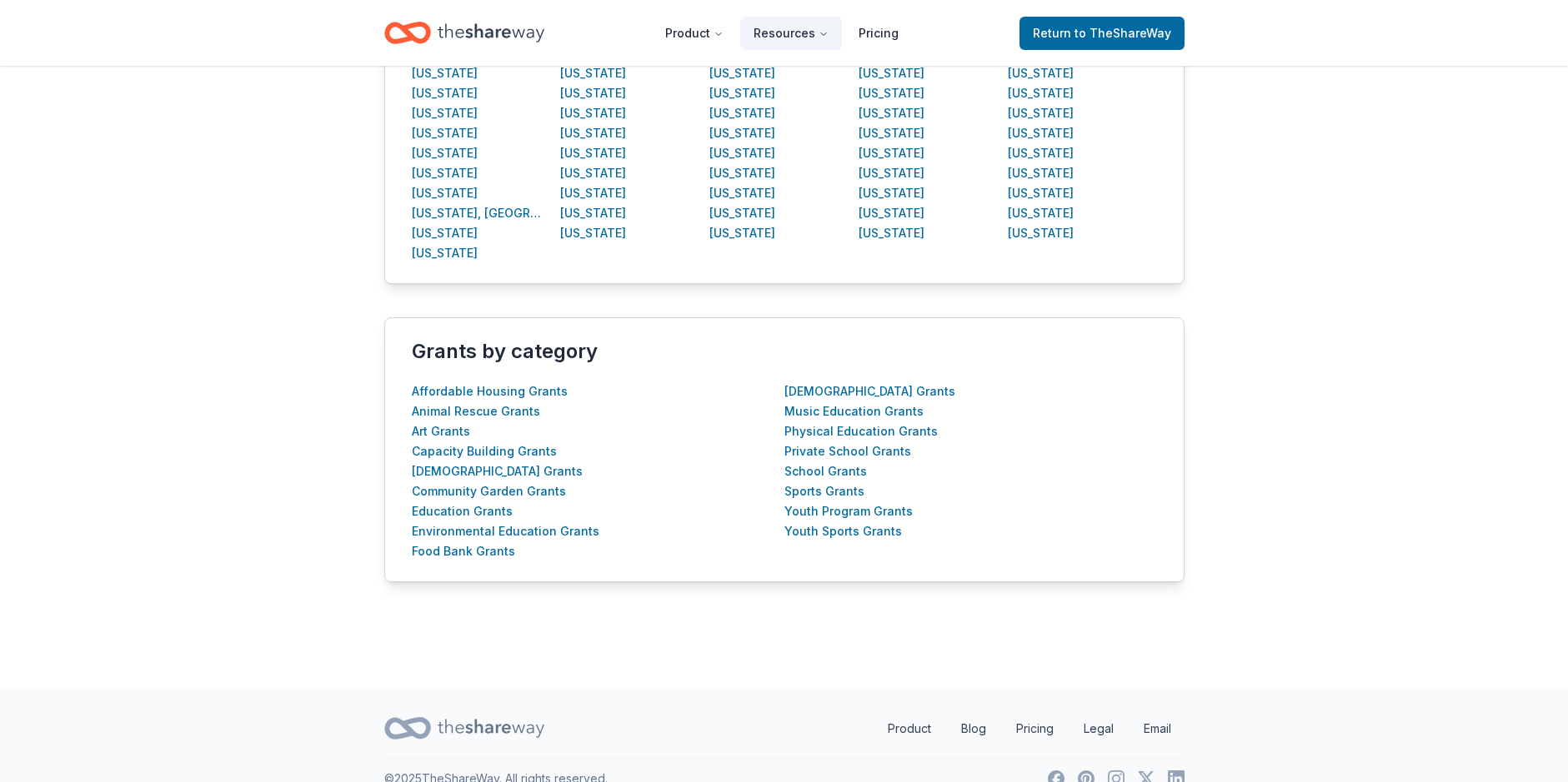
scroll to position [453, 0]
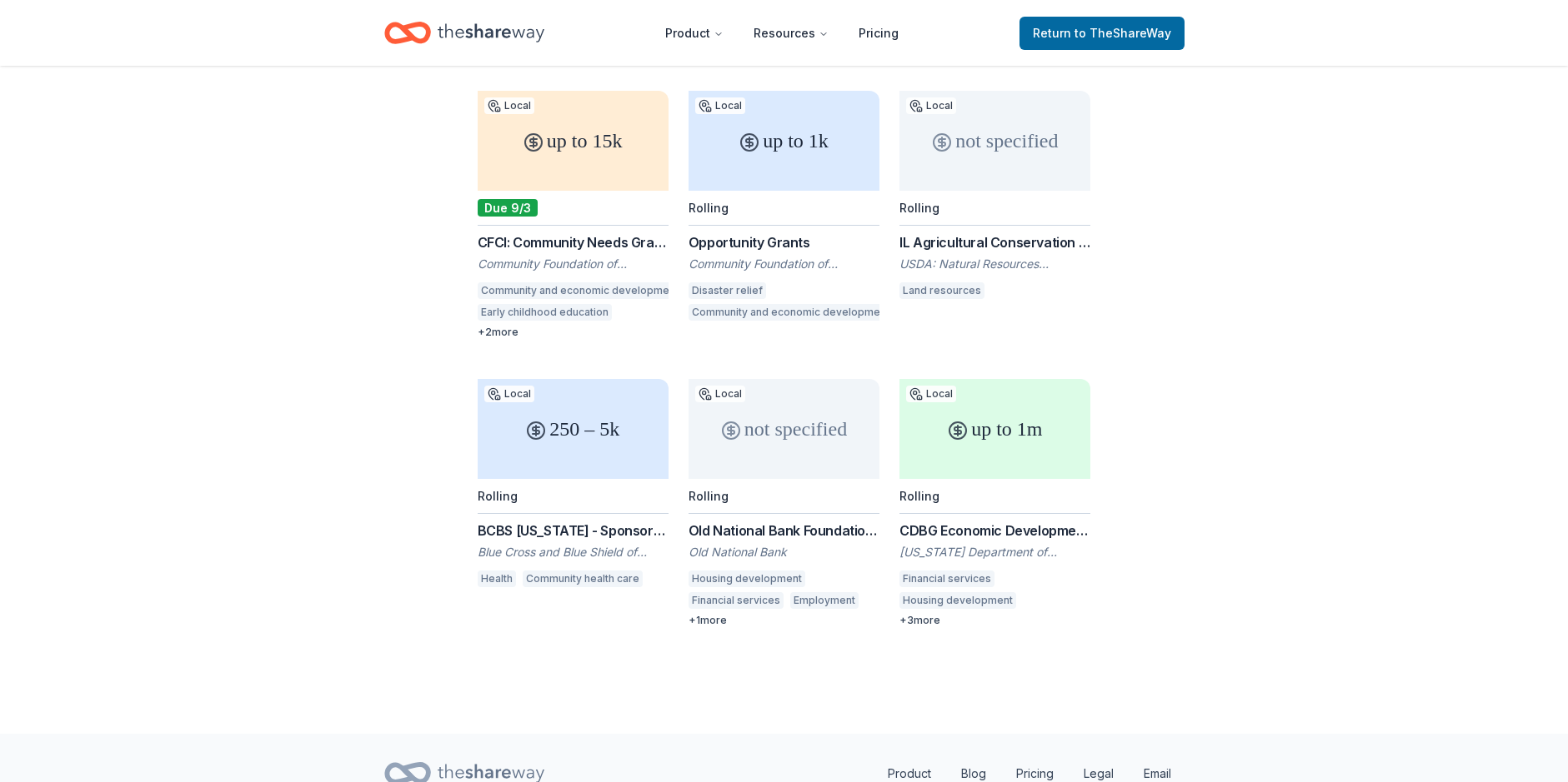
scroll to position [635, 0]
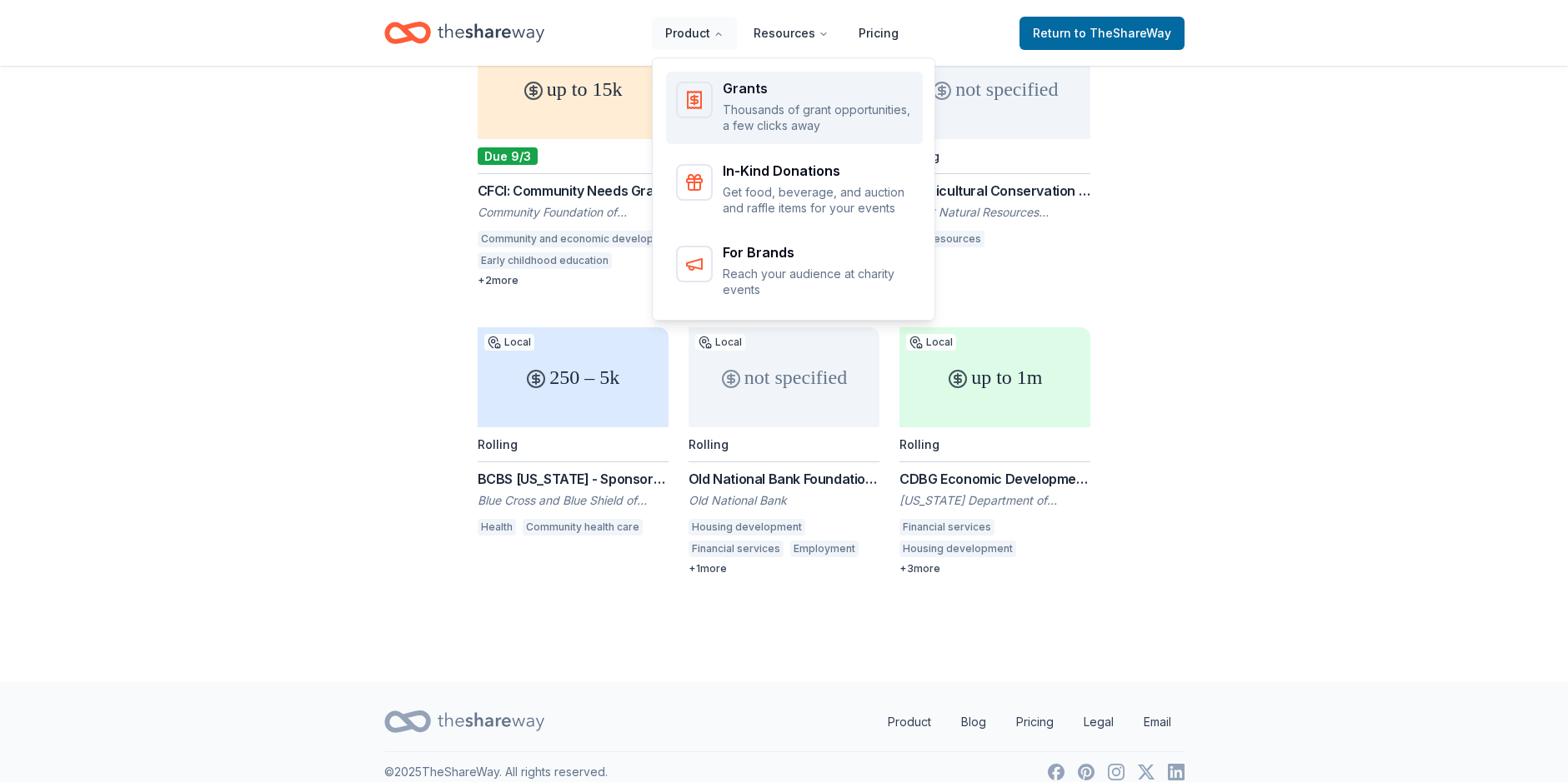
click at [774, 102] on p "Thousands of grant opportunities, a few clicks away" at bounding box center [818, 118] width 190 height 32
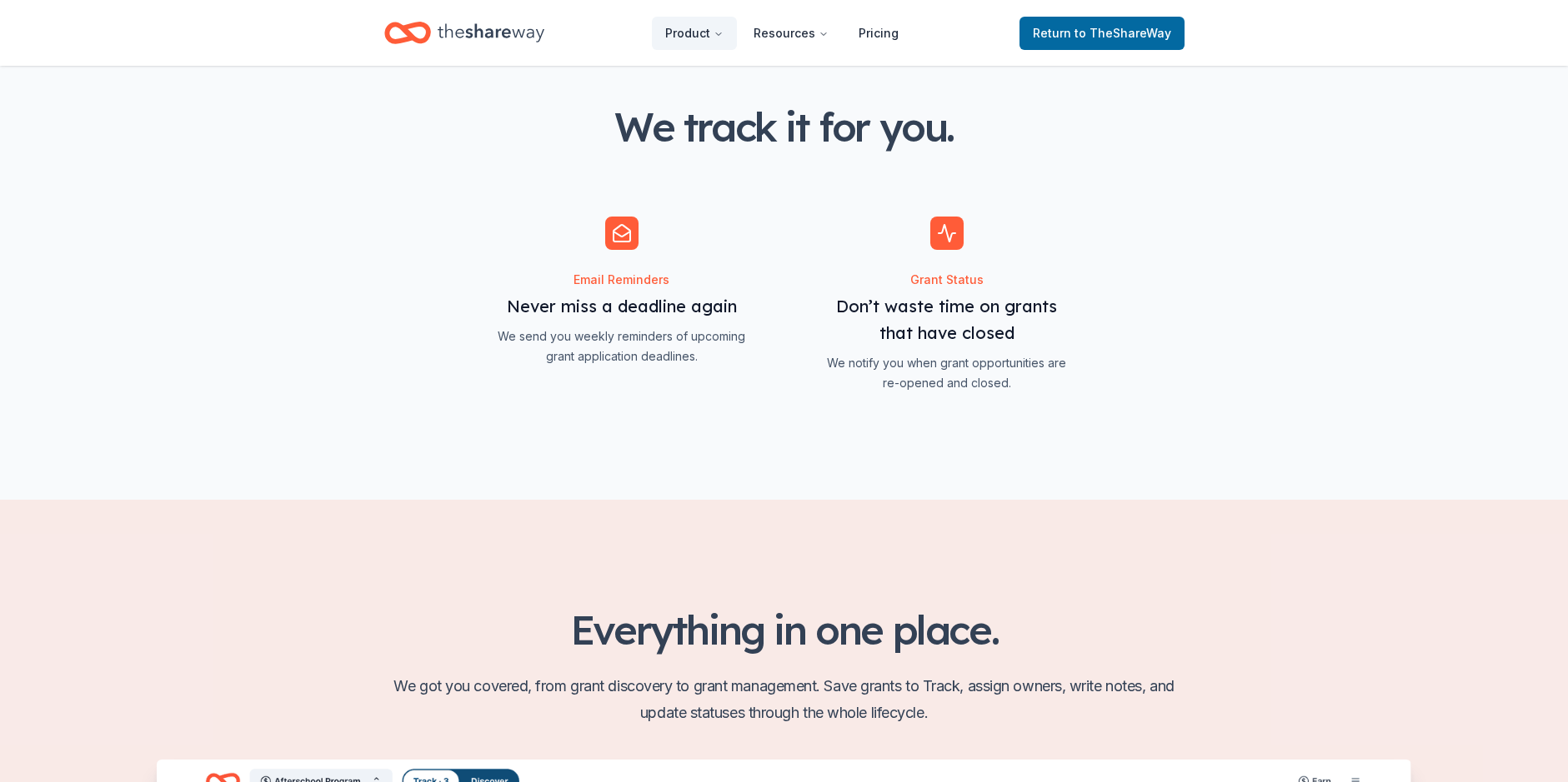
scroll to position [1333, 0]
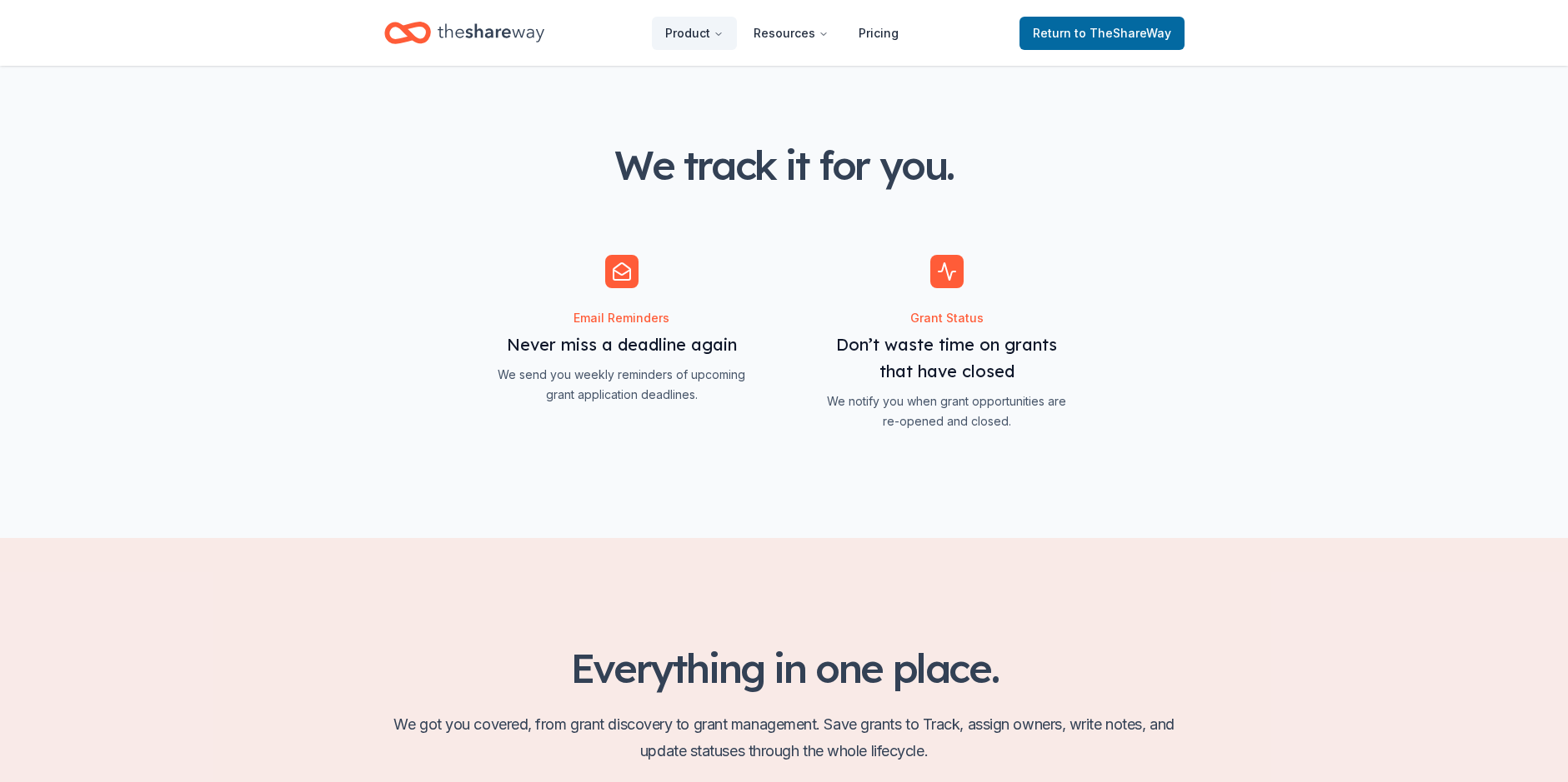
click at [953, 316] on span "Features for simplifying everyday business tasks" at bounding box center [947, 343] width 259 height 176
click at [957, 317] on span "Features for simplifying everyday business tasks" at bounding box center [947, 343] width 259 height 176
